Goal: Transaction & Acquisition: Purchase product/service

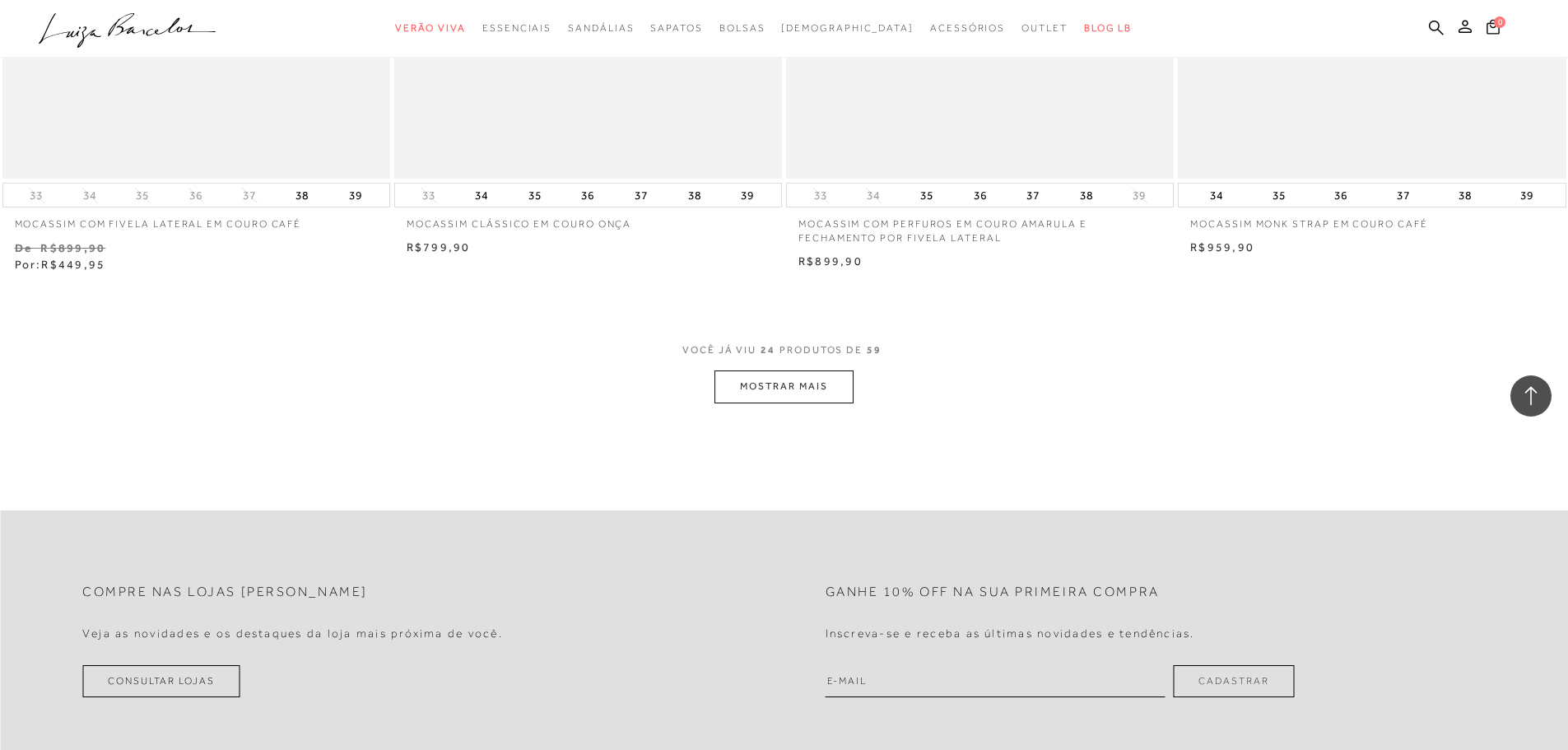
scroll to position [3950, 0]
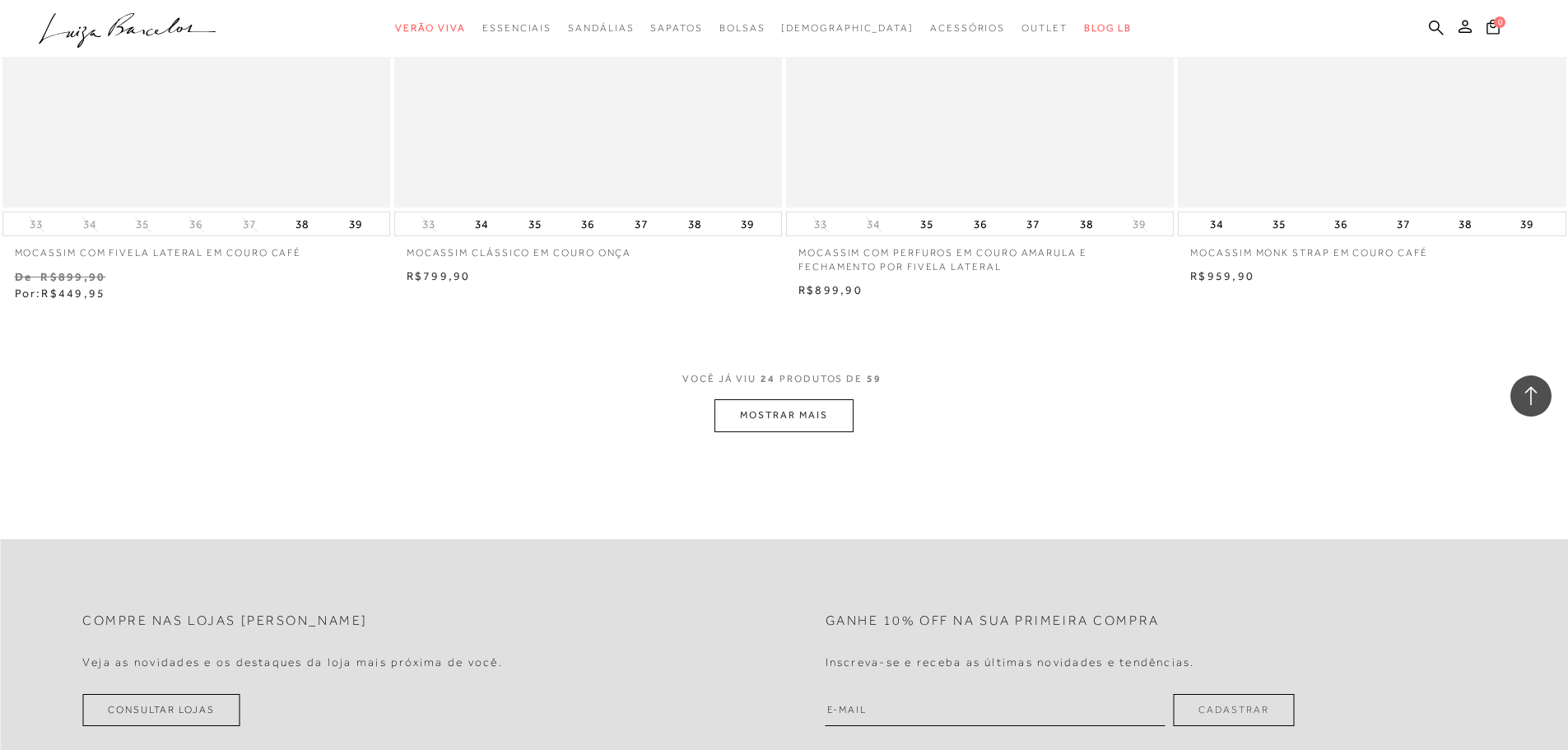
click at [781, 429] on button "MOSTRAR MAIS" at bounding box center [783, 415] width 139 height 32
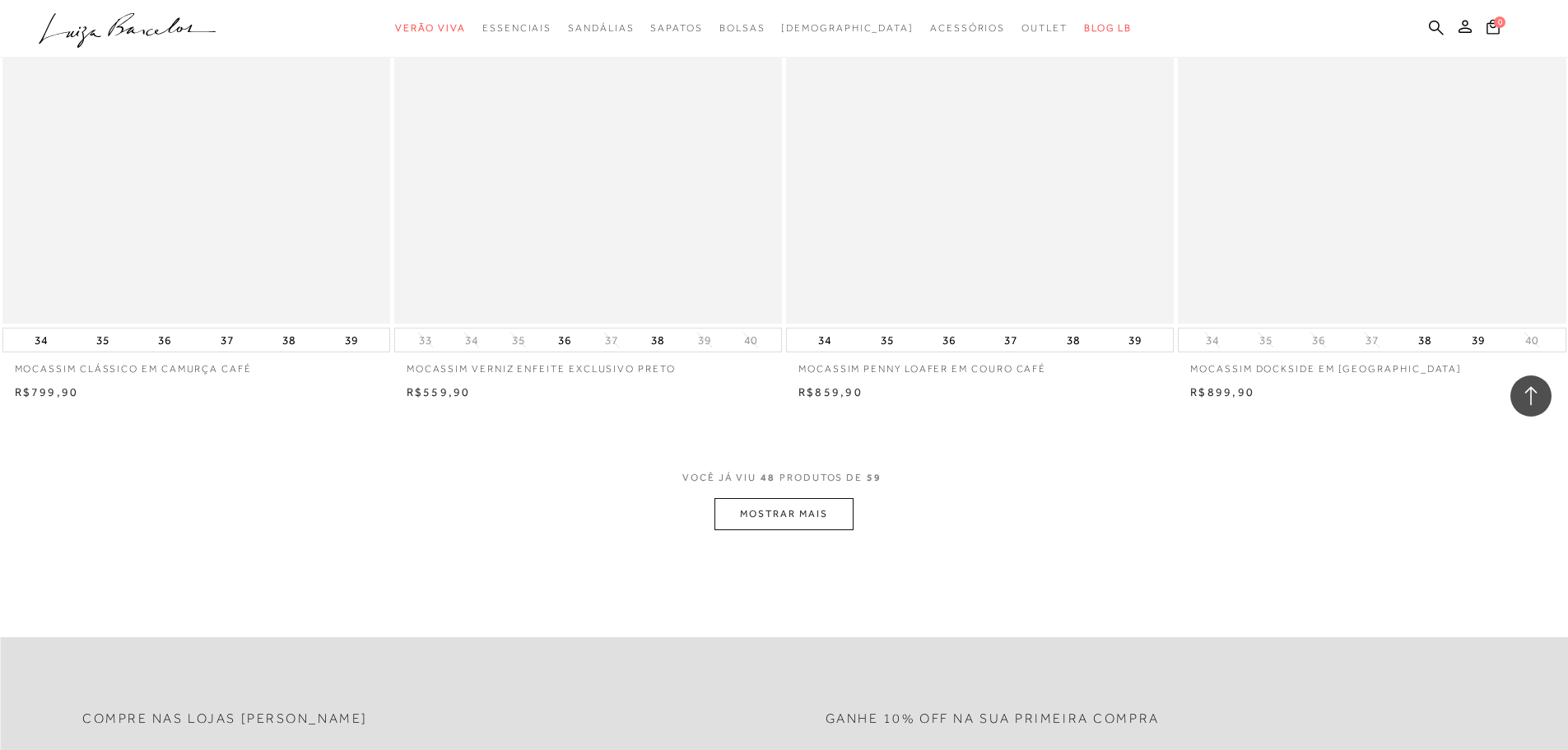
scroll to position [8065, 0]
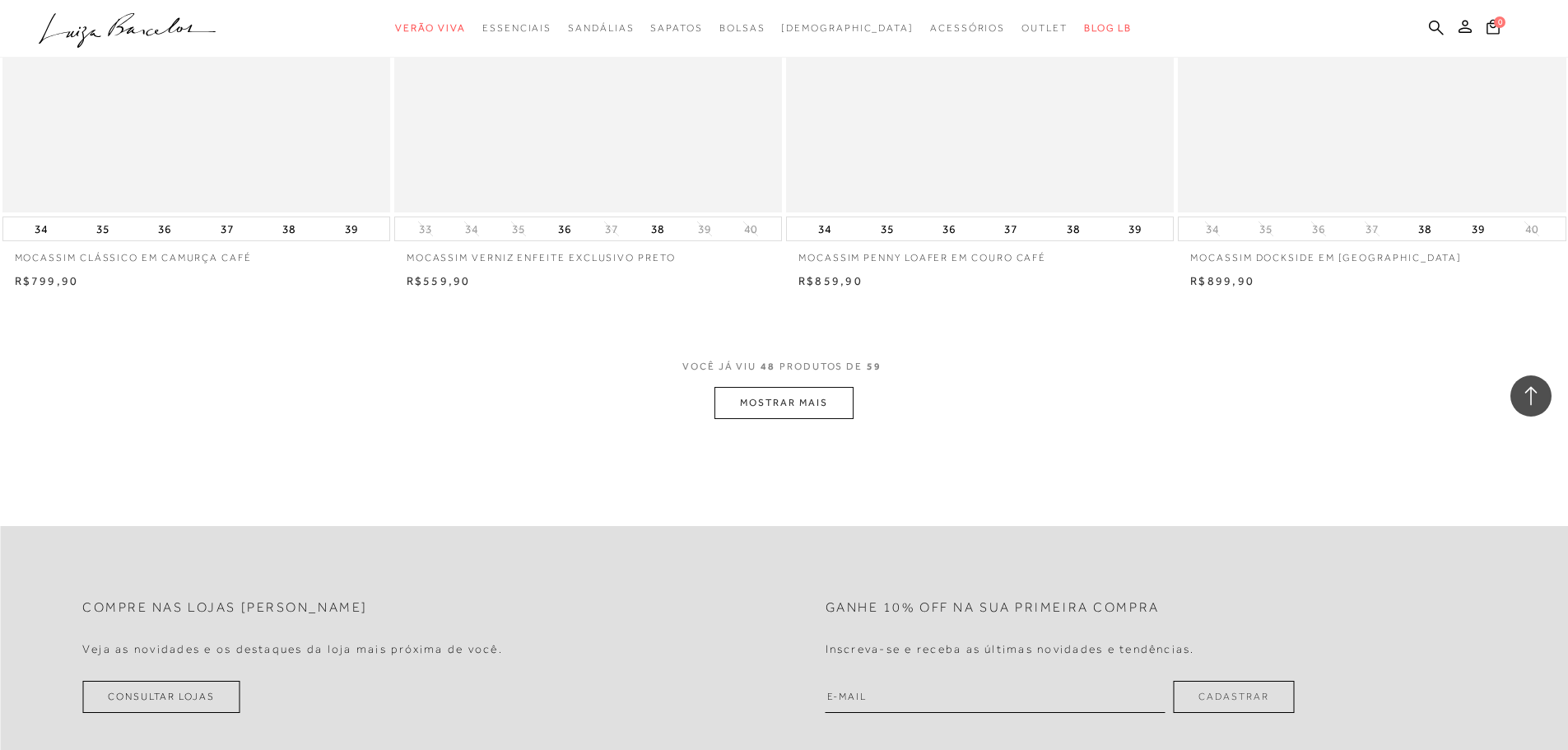
click at [775, 419] on button "MOSTRAR MAIS" at bounding box center [783, 402] width 139 height 32
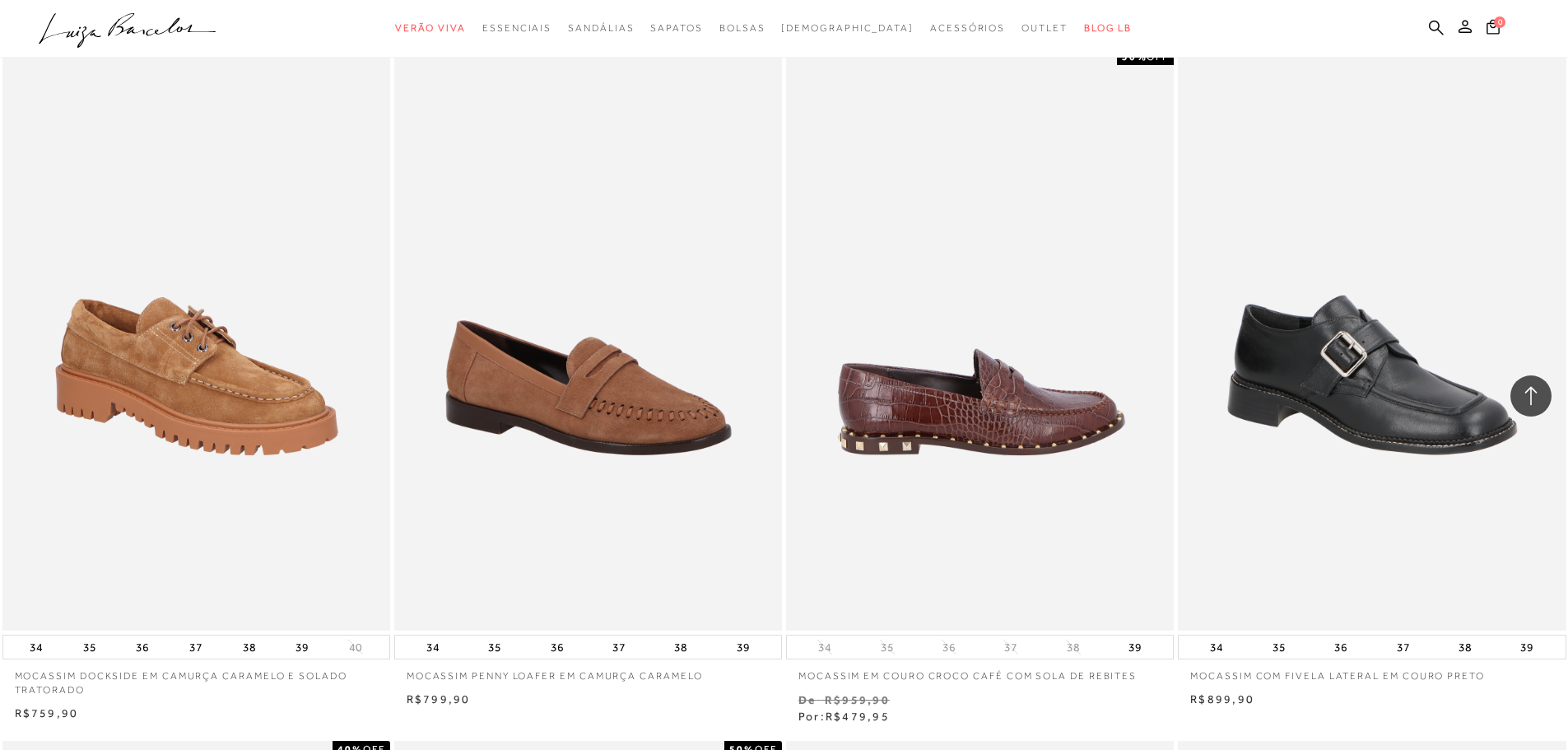
scroll to position [1892, 0]
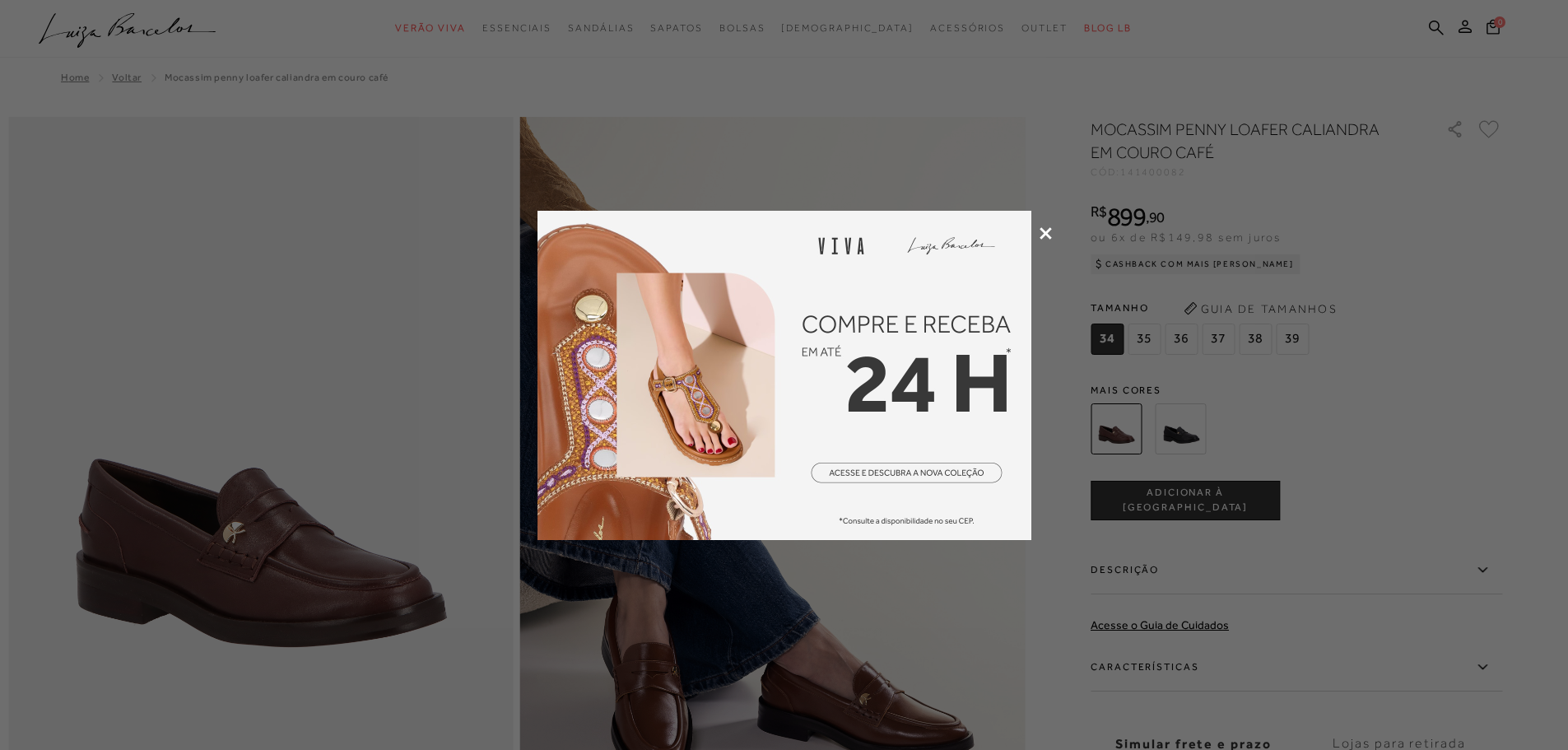
click at [1048, 230] on icon at bounding box center [1045, 233] width 12 height 12
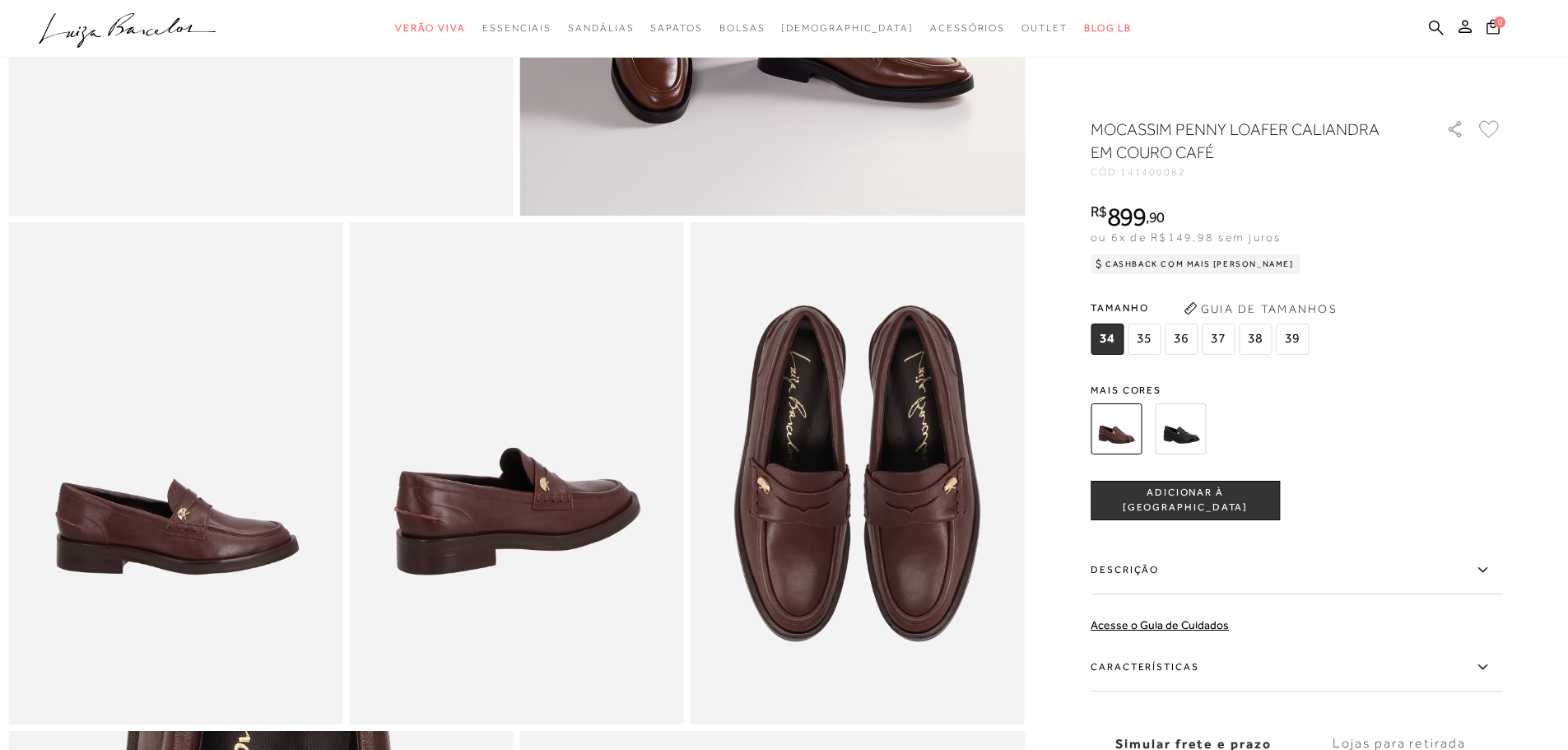
scroll to position [247, 0]
